Goal: Task Accomplishment & Management: Manage account settings

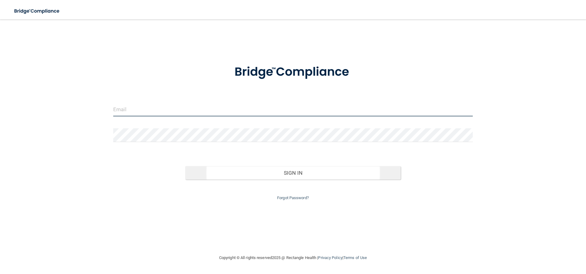
type input "[PERSON_NAME][EMAIL_ADDRESS][DOMAIN_NAME]"
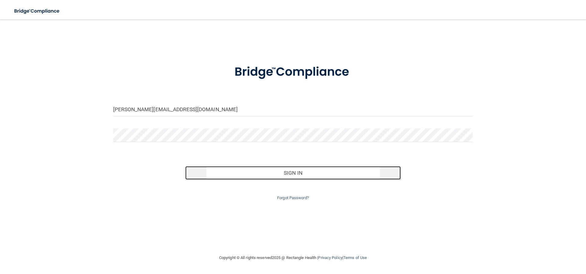
click at [303, 171] on button "Sign In" at bounding box center [293, 172] width 216 height 13
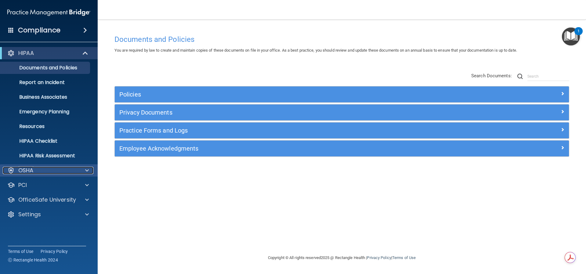
click at [43, 171] on div "OSHA" at bounding box center [41, 170] width 76 height 7
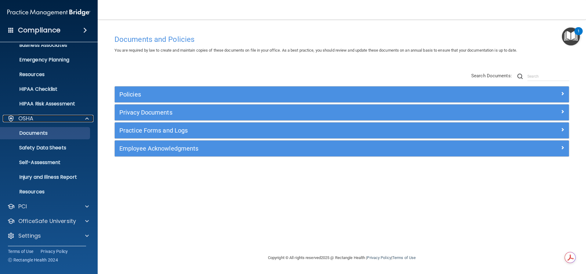
scroll to position [53, 0]
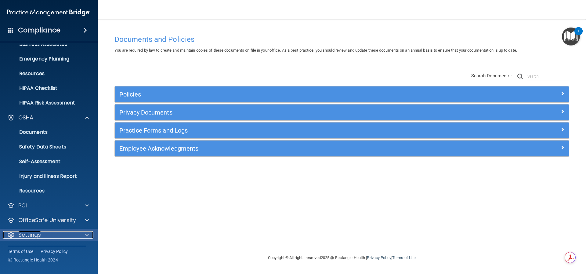
click at [49, 231] on div "Settings" at bounding box center [41, 234] width 76 height 7
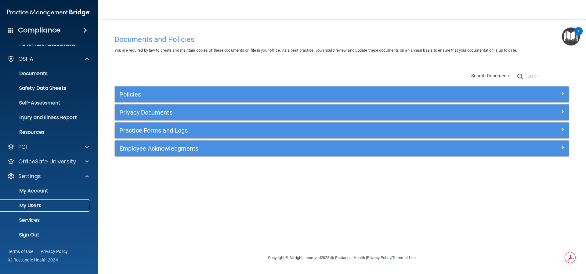
click at [35, 208] on p "My Users" at bounding box center [45, 205] width 83 height 6
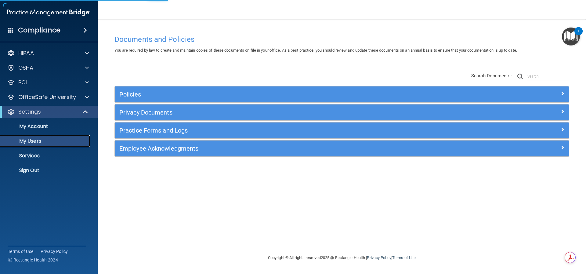
select select "20"
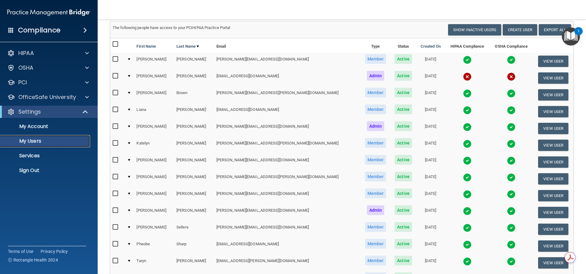
scroll to position [39, 0]
